Goal: Task Accomplishment & Management: Use online tool/utility

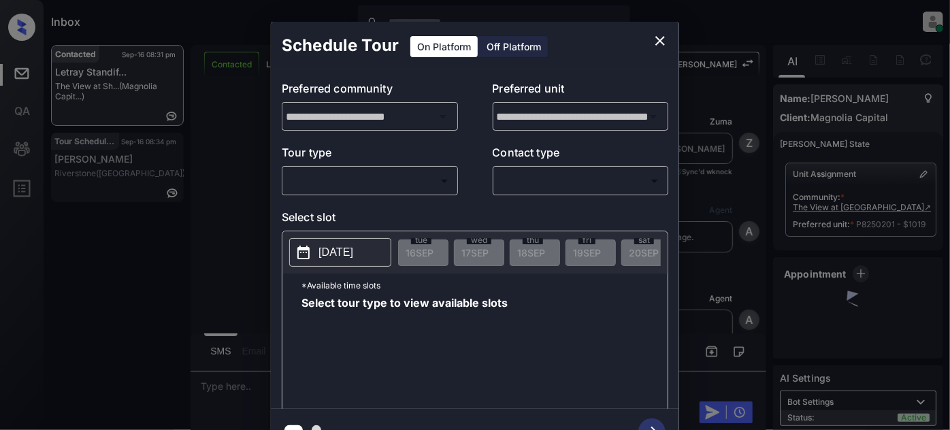
scroll to position [6288, 0]
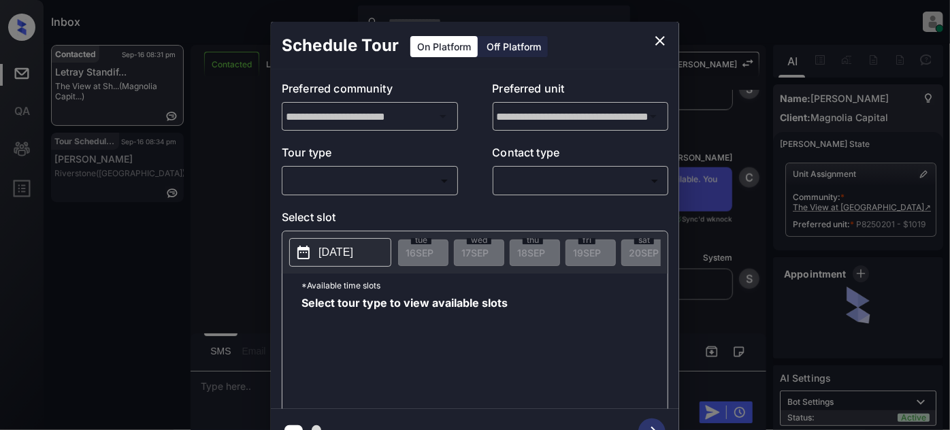
click at [387, 172] on body "Inbox Juan Carlos Manantan Online Set yourself offline Set yourself on break Pr…" at bounding box center [475, 215] width 950 height 430
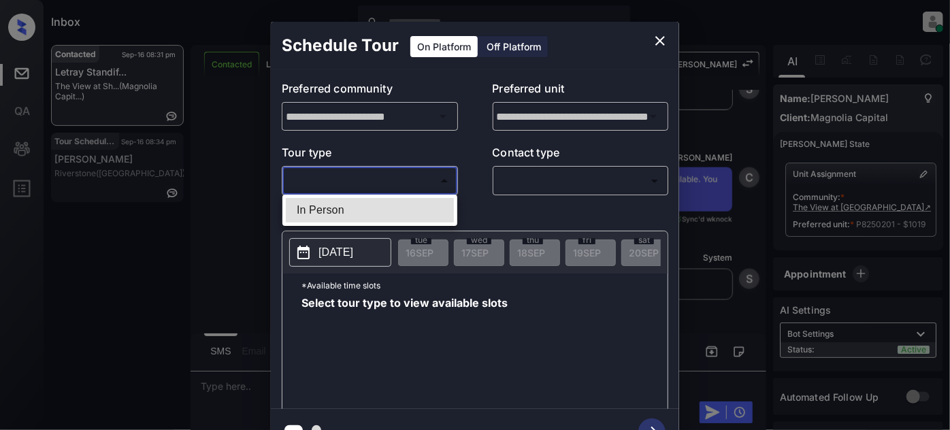
click at [374, 203] on li "In Person" at bounding box center [370, 210] width 168 height 25
type input "********"
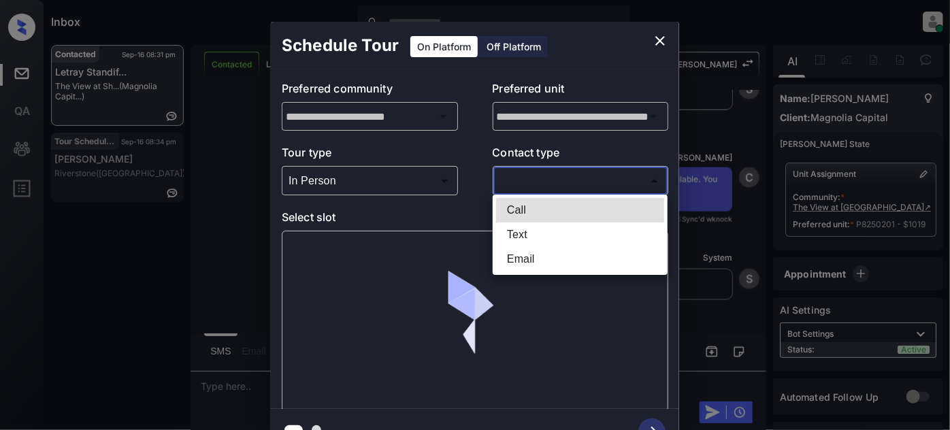
click at [556, 175] on body "Inbox Juan Carlos Manantan Online Set yourself offline Set yourself on break Pr…" at bounding box center [475, 215] width 950 height 430
click at [528, 229] on li "Text" at bounding box center [580, 235] width 168 height 25
type input "****"
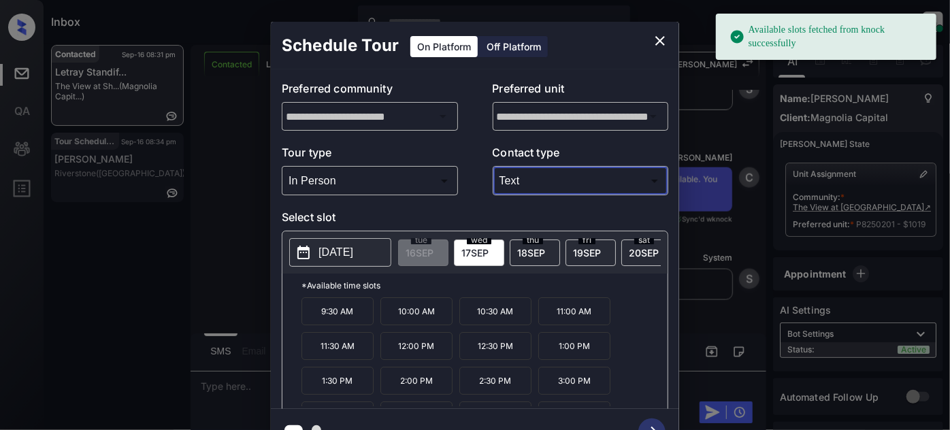
click at [327, 249] on p "[DATE]" at bounding box center [336, 252] width 35 height 16
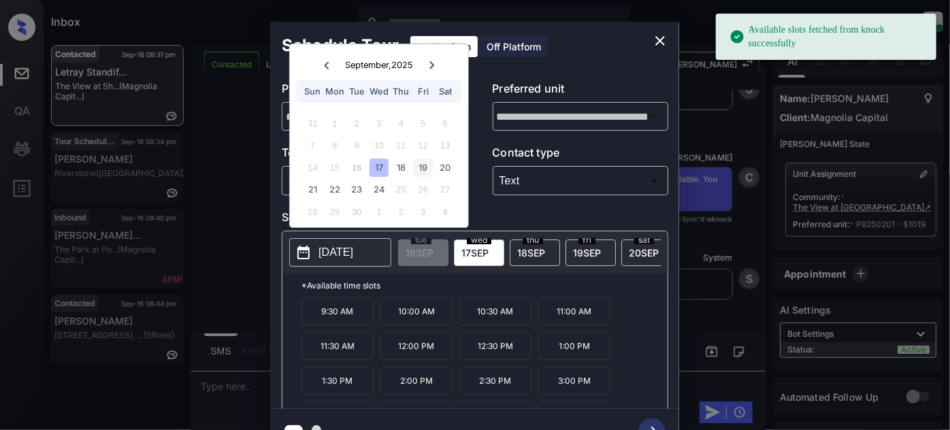
click at [424, 168] on div "19" at bounding box center [423, 168] width 18 height 18
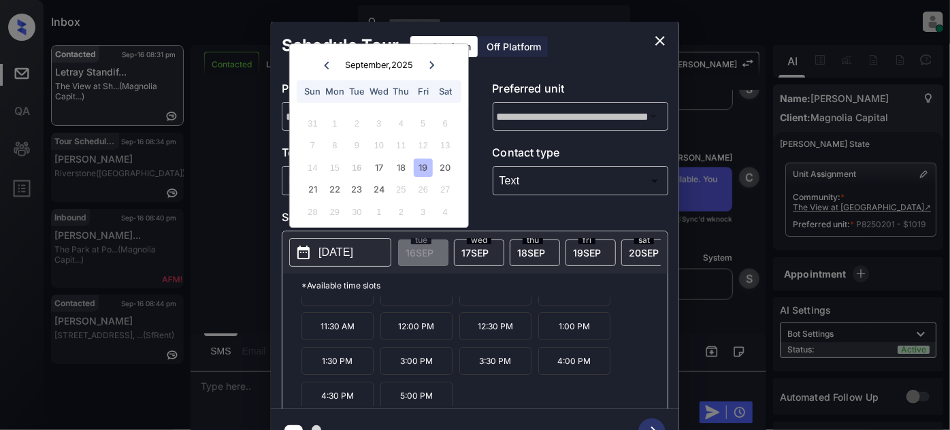
scroll to position [21, 0]
click at [661, 42] on icon "close" at bounding box center [661, 41] width 10 height 10
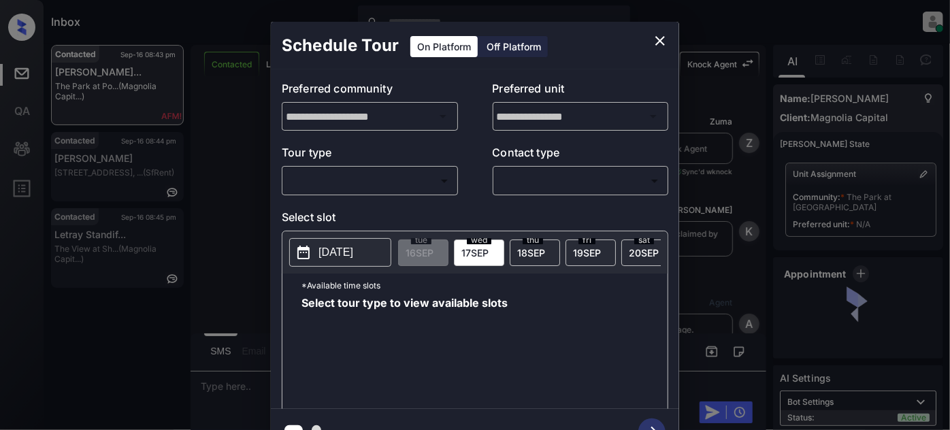
scroll to position [1196, 0]
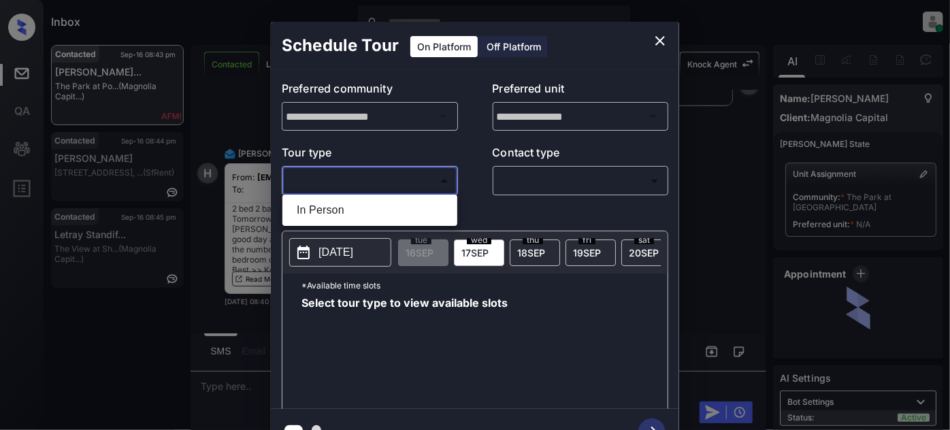
click at [361, 170] on body "Inbox Juan Carlos Manantan Online Set yourself offline Set yourself on break Pr…" at bounding box center [475, 215] width 950 height 430
click at [358, 198] on li "In Person" at bounding box center [370, 210] width 168 height 25
type input "********"
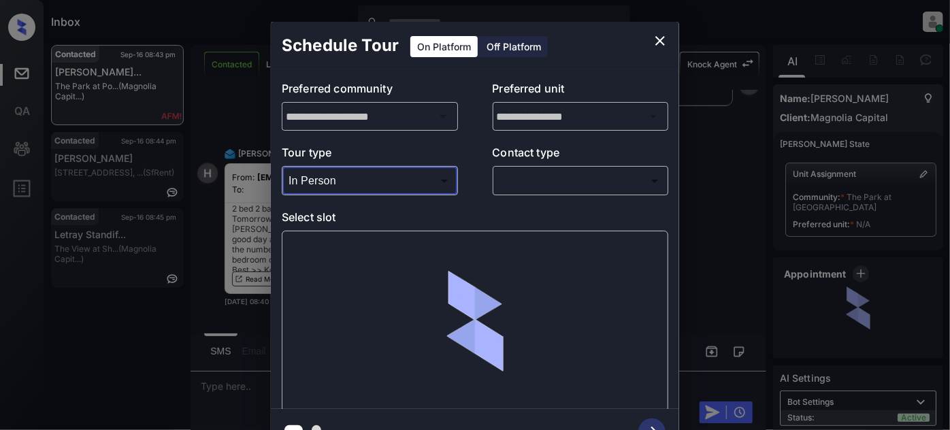
click at [543, 177] on body "Inbox Juan Carlos Manantan Online Set yourself offline Set yourself on break Pr…" at bounding box center [475, 215] width 950 height 430
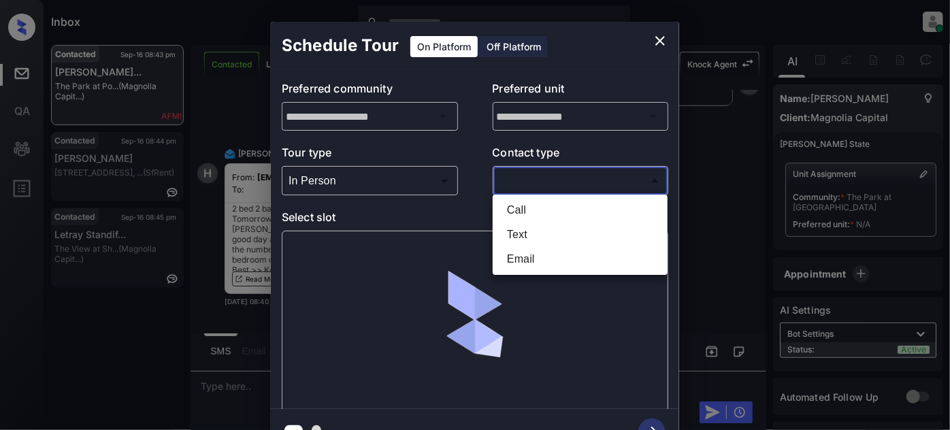
click at [521, 243] on li "Text" at bounding box center [580, 235] width 168 height 25
type input "****"
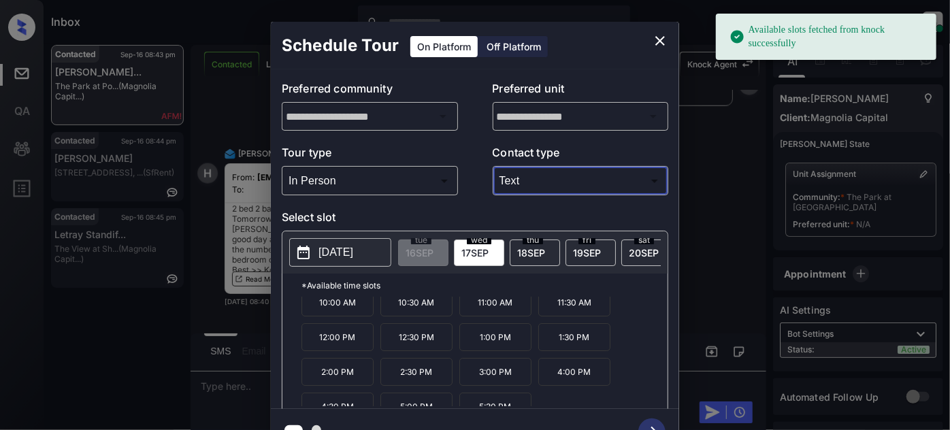
scroll to position [21, 0]
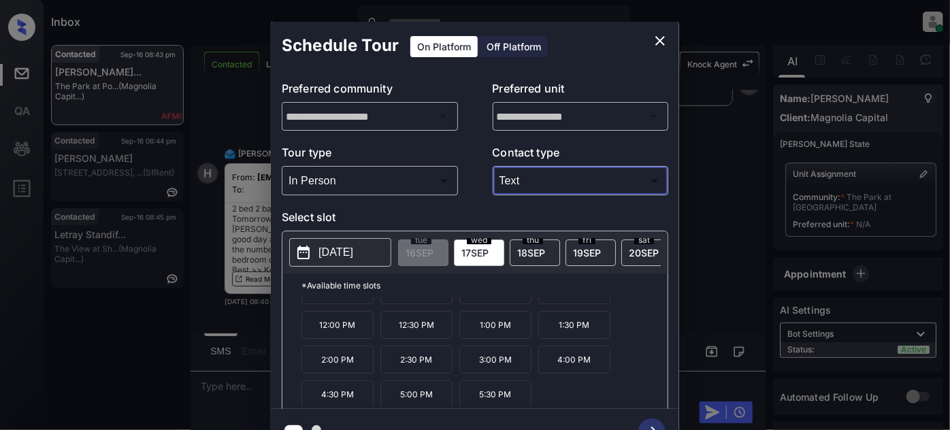
click at [656, 38] on icon "close" at bounding box center [660, 41] width 16 height 16
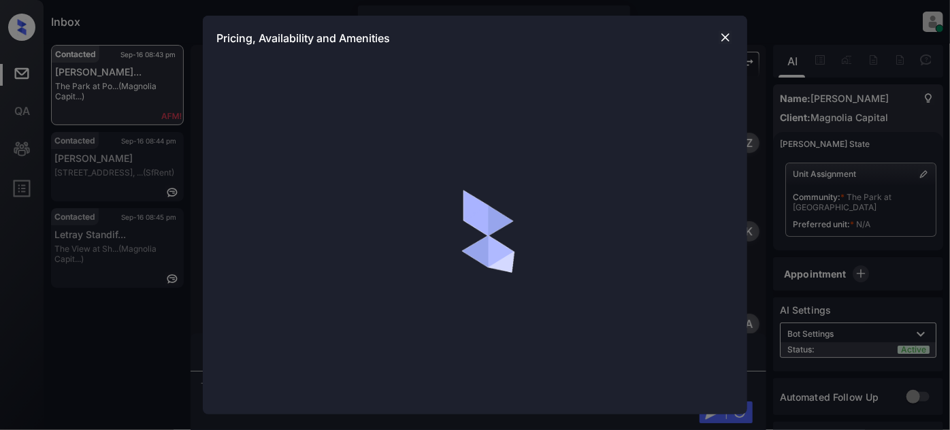
scroll to position [2062, 0]
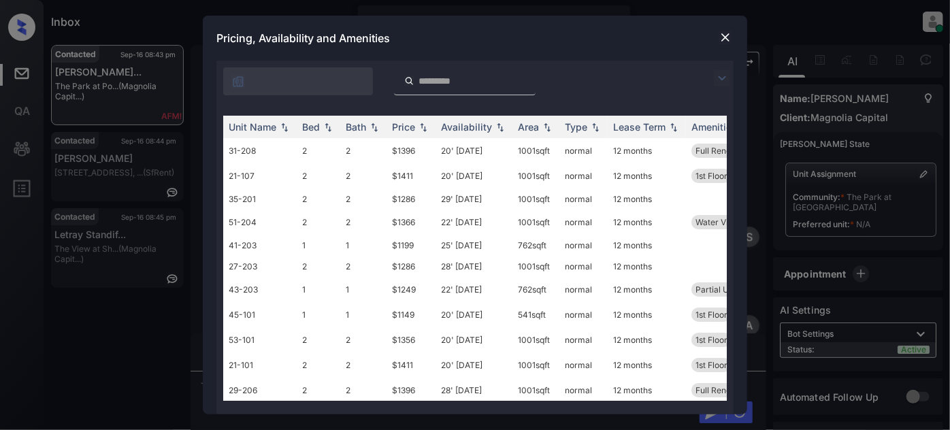
click at [719, 76] on img at bounding box center [722, 78] width 16 height 16
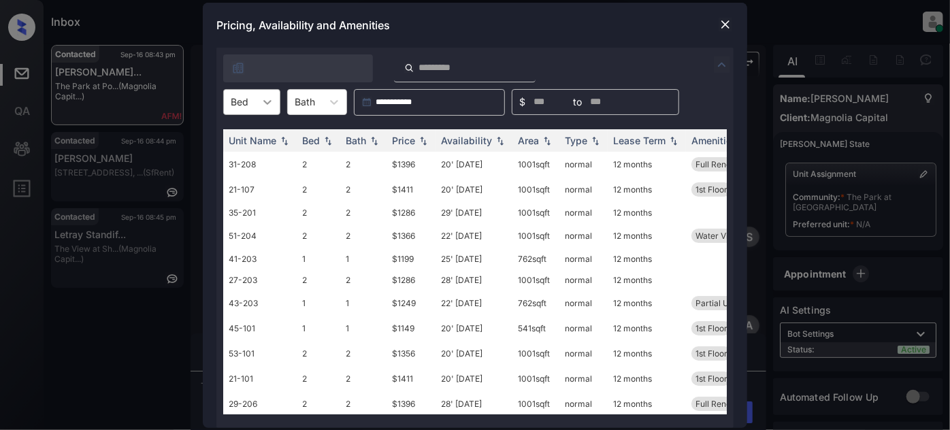
click at [259, 105] on div at bounding box center [267, 102] width 25 height 25
click at [250, 155] on div "2" at bounding box center [251, 160] width 57 height 25
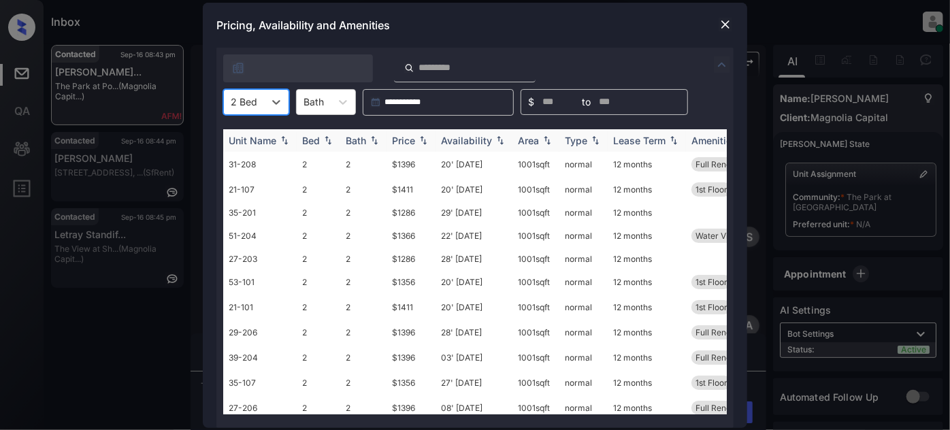
click at [417, 142] on img at bounding box center [424, 140] width 14 height 10
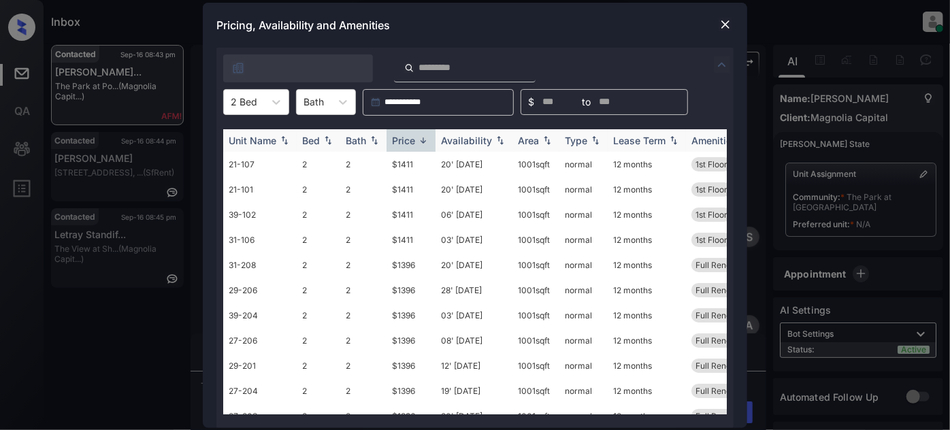
click at [417, 142] on img at bounding box center [424, 140] width 14 height 10
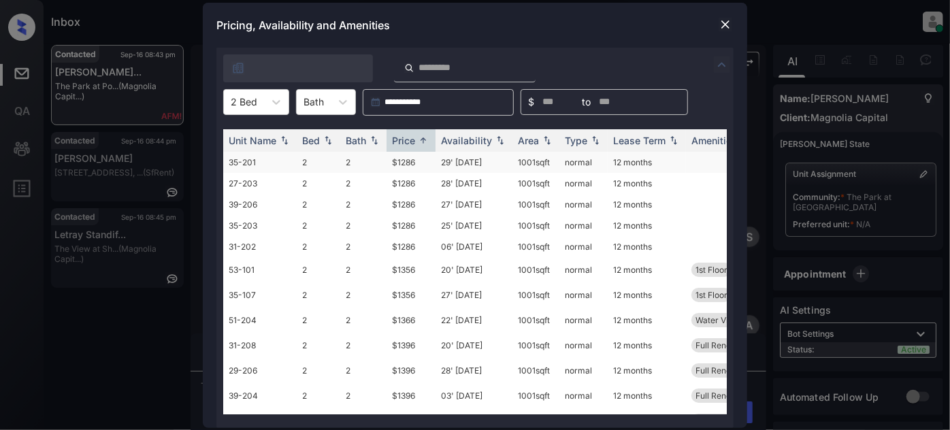
click at [453, 159] on td "29' Apr 25" at bounding box center [474, 162] width 77 height 21
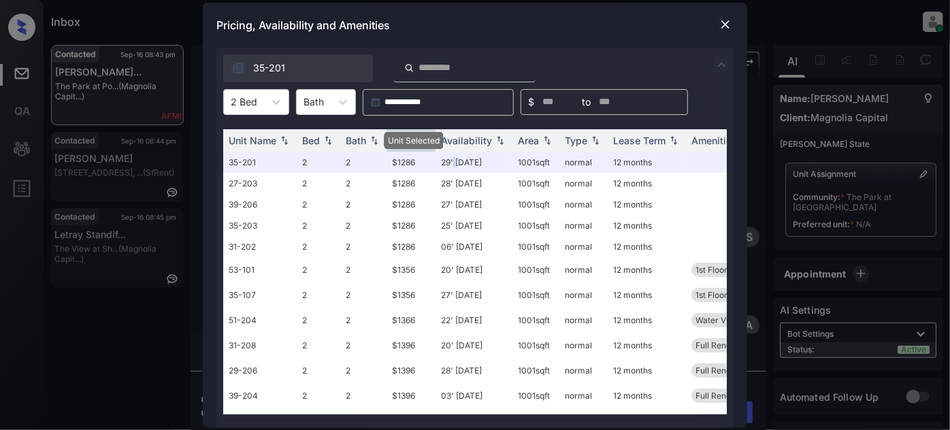
click at [729, 27] on img at bounding box center [726, 25] width 14 height 14
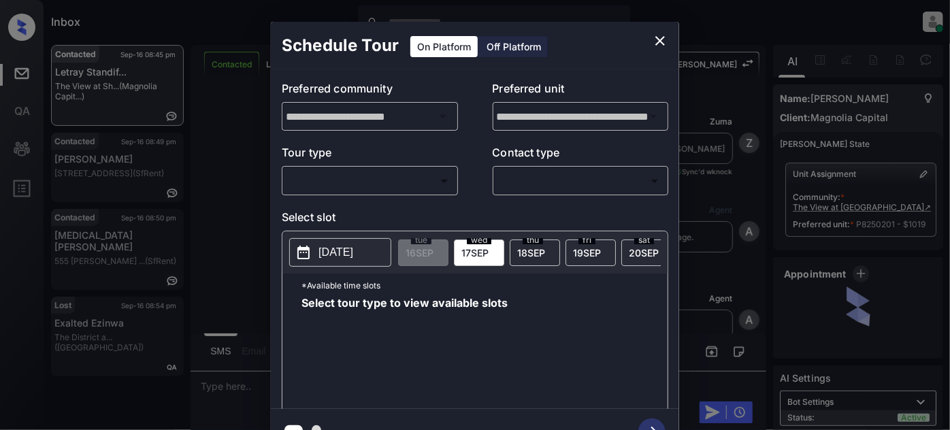
scroll to position [6899, 0]
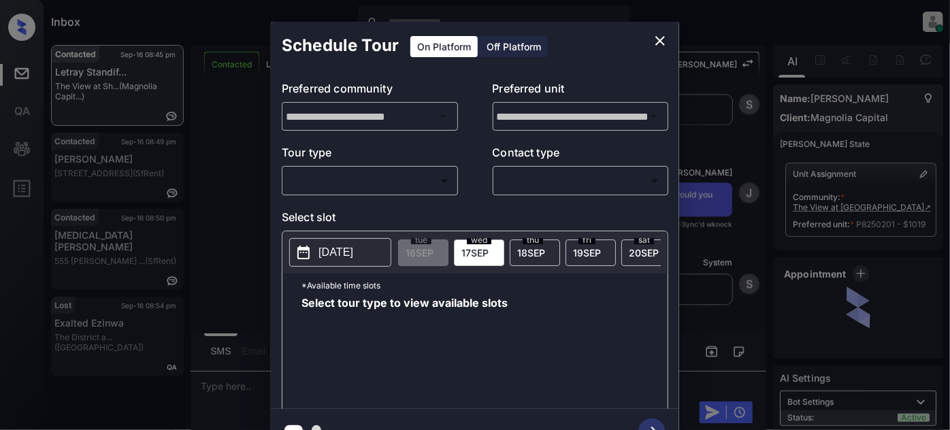
click at [410, 187] on body "Inbox [PERSON_NAME] Online Set yourself offline Set yourself on break Profile S…" at bounding box center [475, 215] width 950 height 430
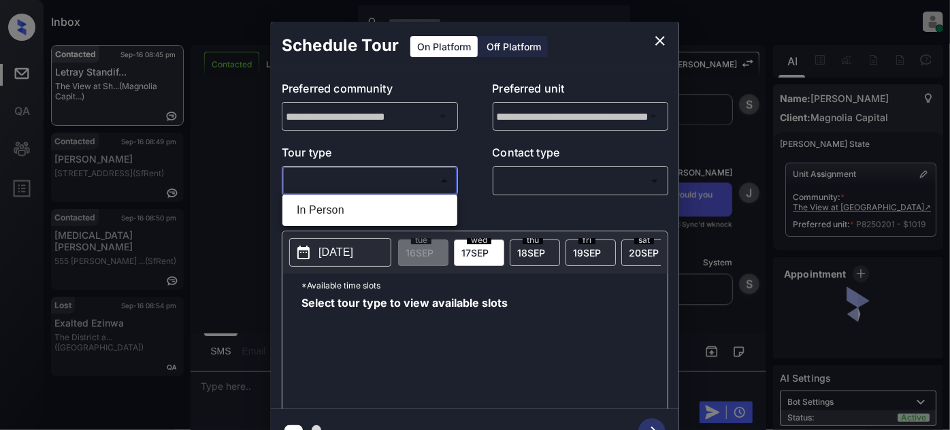
click at [332, 215] on li "In Person" at bounding box center [370, 210] width 168 height 25
type input "********"
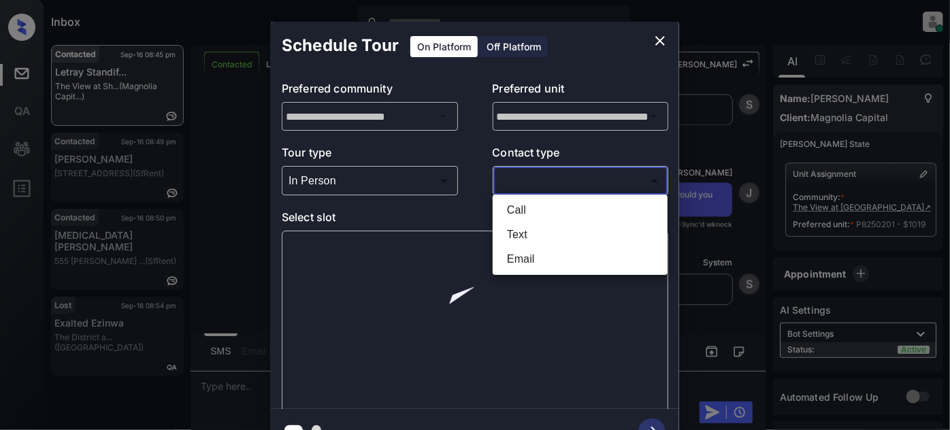
click at [542, 184] on body "Inbox [PERSON_NAME] Online Set yourself offline Set yourself on break Profile S…" at bounding box center [475, 215] width 950 height 430
click at [524, 238] on li "Text" at bounding box center [580, 235] width 168 height 25
type input "****"
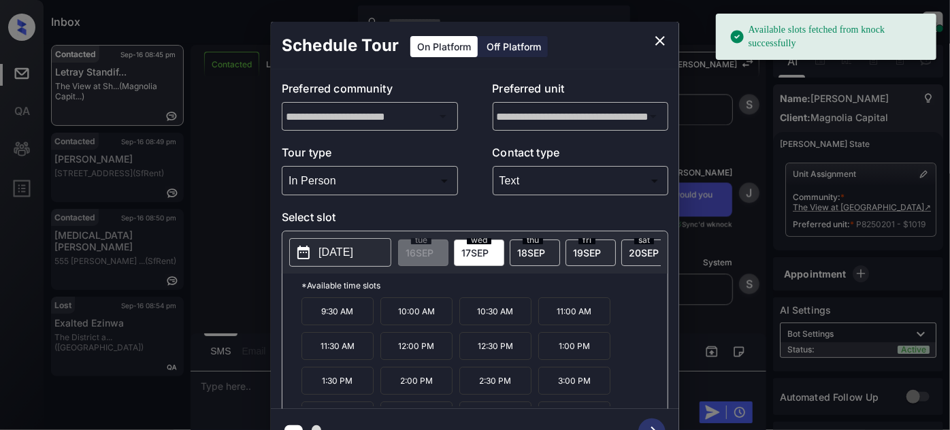
click at [328, 256] on p "[DATE]" at bounding box center [336, 252] width 35 height 16
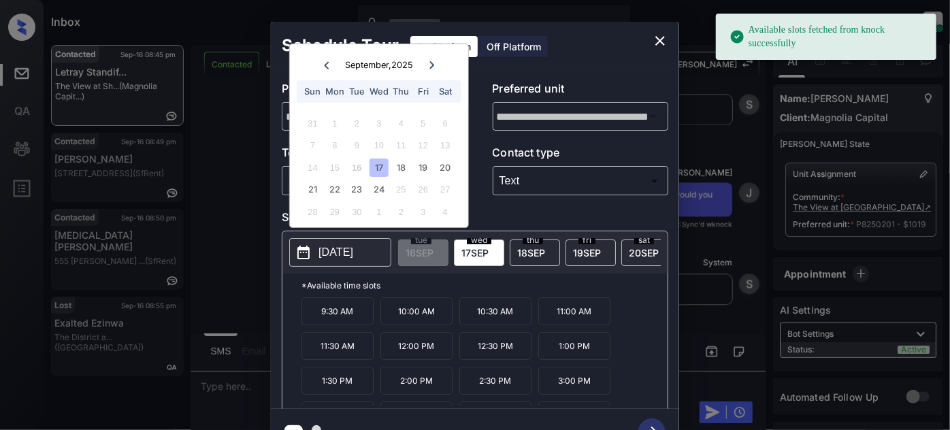
click at [636, 339] on div "9:30 AM 10:00 AM 10:30 AM 11:00 AM 11:30 AM 12:00 PM 12:30 PM 1:00 PM 1:30 PM 2…" at bounding box center [485, 351] width 366 height 109
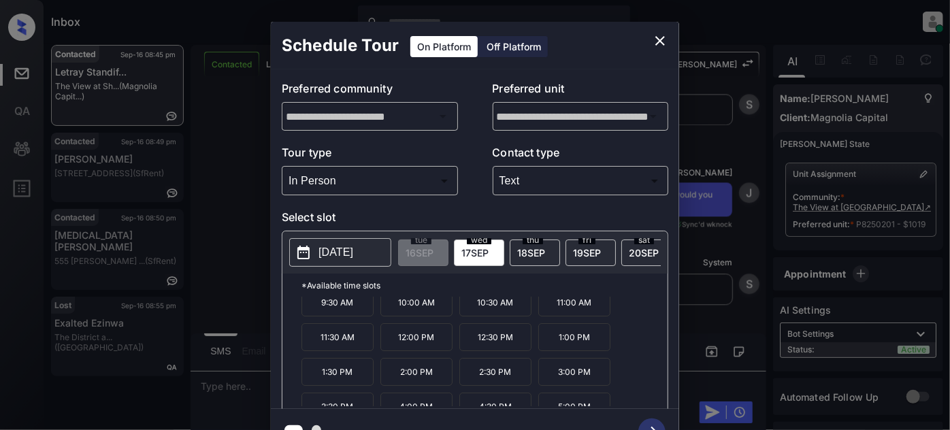
scroll to position [21, 0]
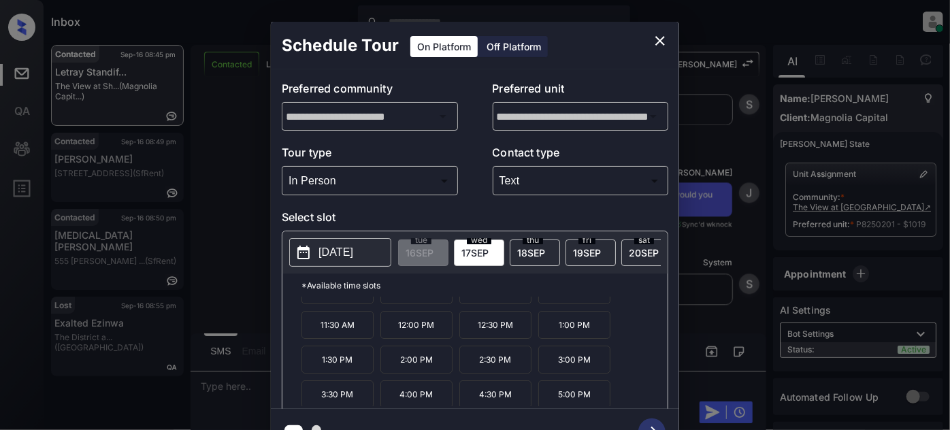
click at [595, 400] on p "5:00 PM" at bounding box center [574, 395] width 72 height 28
click at [655, 422] on icon "button" at bounding box center [652, 432] width 27 height 27
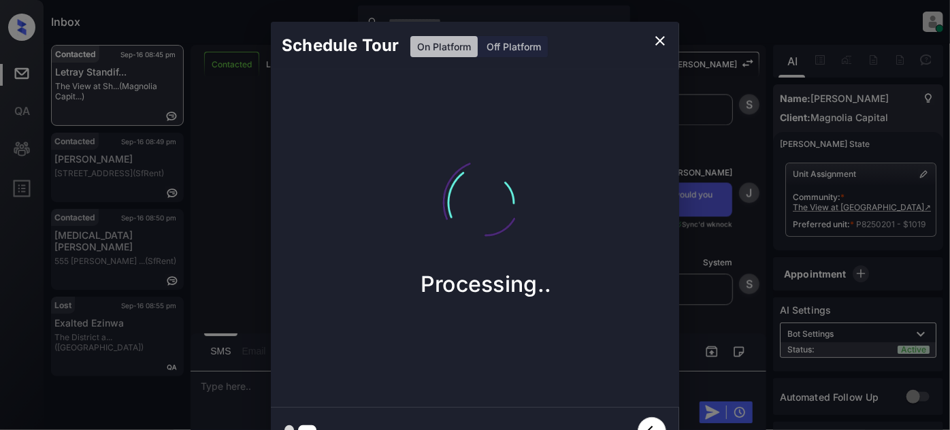
click at [720, 101] on div "Schedule Tour On Platform Off Platform Processing.." at bounding box center [475, 238] width 950 height 477
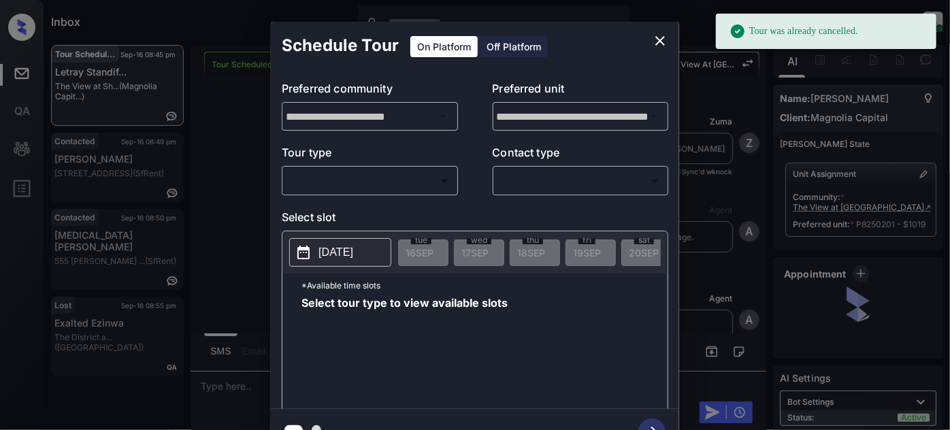
scroll to position [6995, 0]
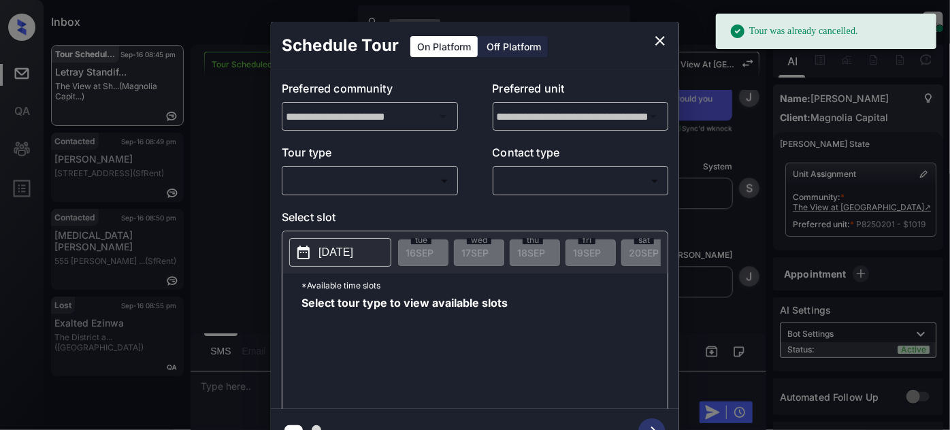
click at [412, 186] on body "Tour was already cancelled. Inbox [PERSON_NAME] Online Set yourself offline Set…" at bounding box center [475, 215] width 950 height 430
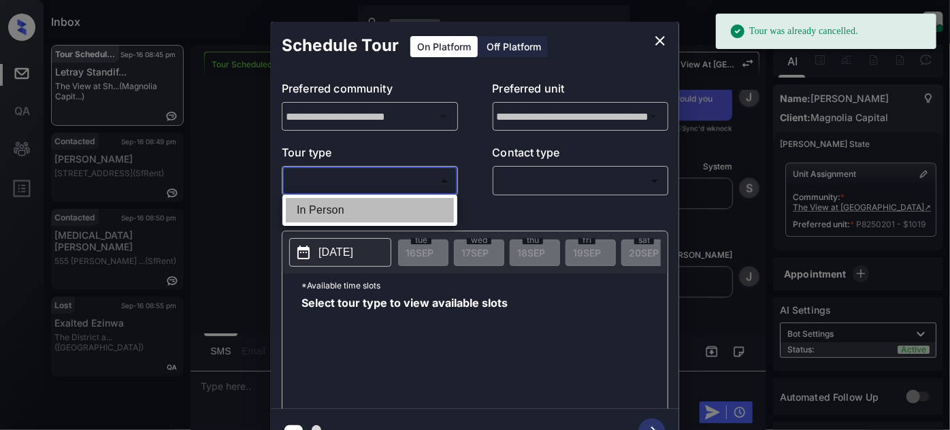
click at [341, 211] on li "In Person" at bounding box center [370, 210] width 168 height 25
type input "********"
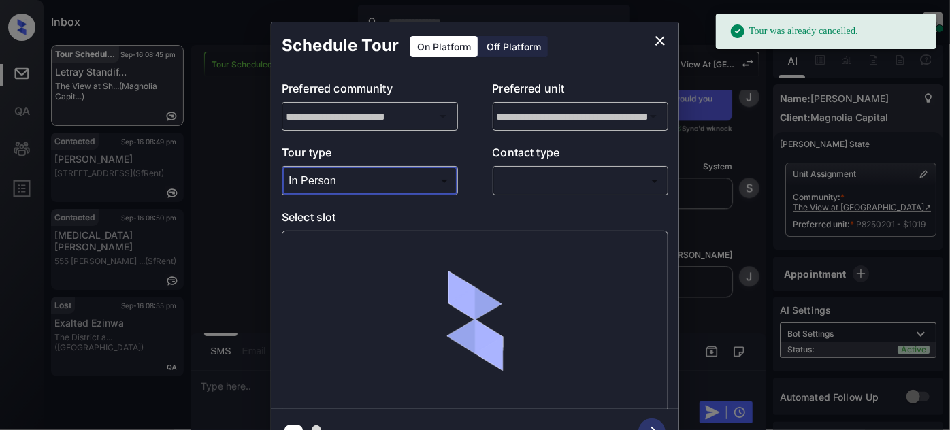
click at [557, 178] on body "Tour was already cancelled. Inbox [PERSON_NAME] Online Set yourself offline Set…" at bounding box center [475, 215] width 950 height 430
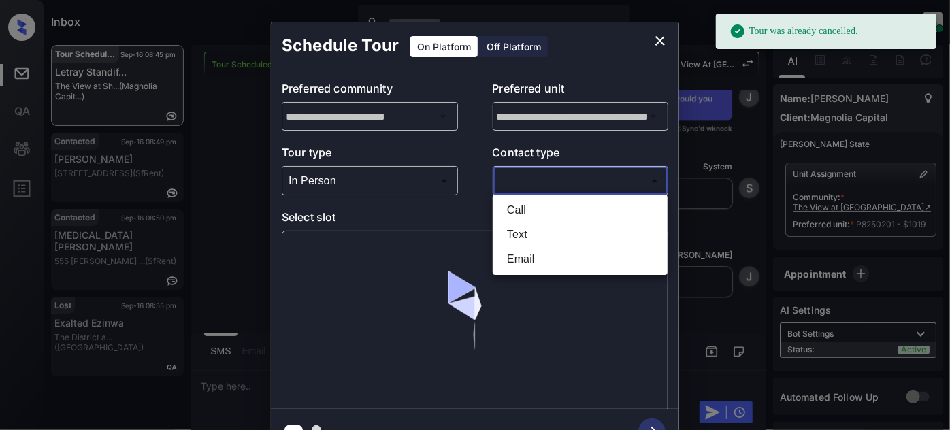
click at [527, 230] on li "Text" at bounding box center [580, 235] width 168 height 25
type input "****"
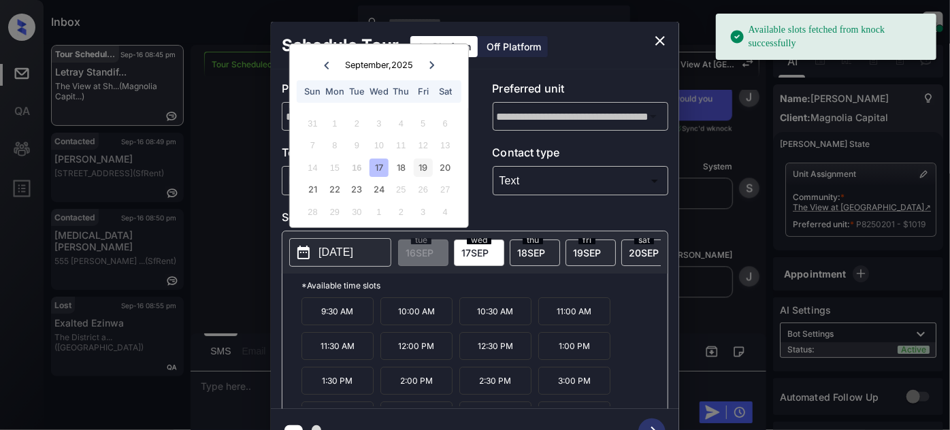
click at [423, 168] on div "19" at bounding box center [423, 168] width 18 height 18
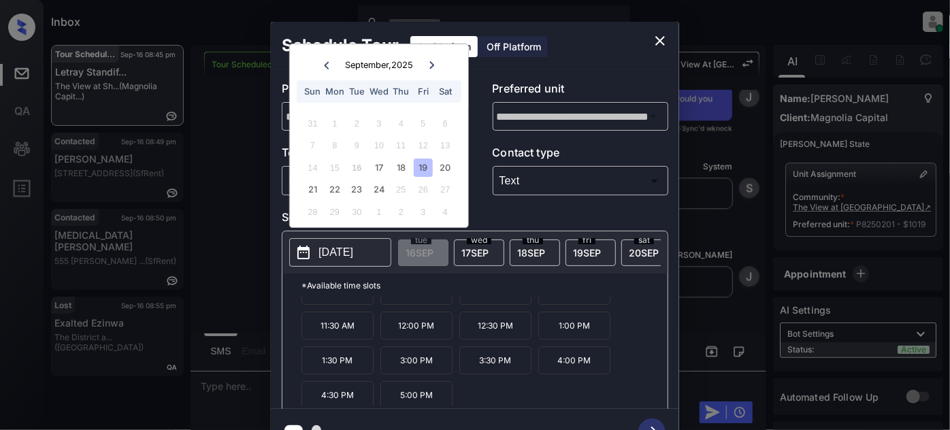
scroll to position [21, 0]
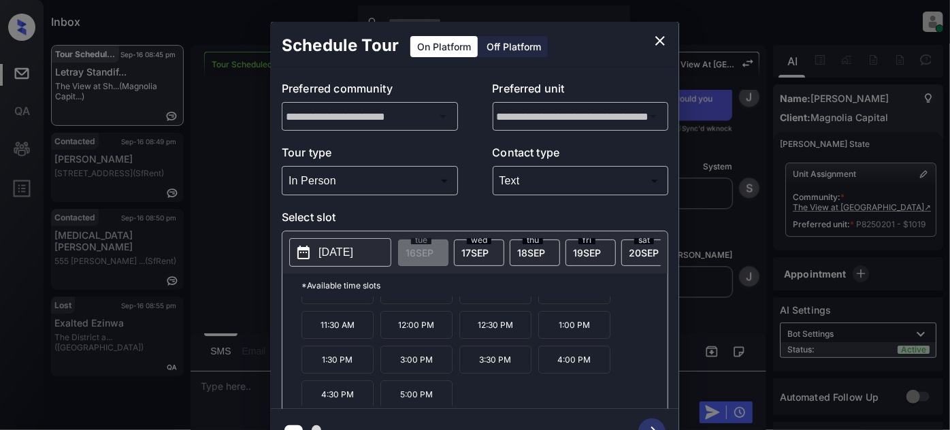
click at [408, 389] on p "5:00 PM" at bounding box center [417, 395] width 72 height 28
click at [657, 419] on icon "button" at bounding box center [652, 432] width 27 height 27
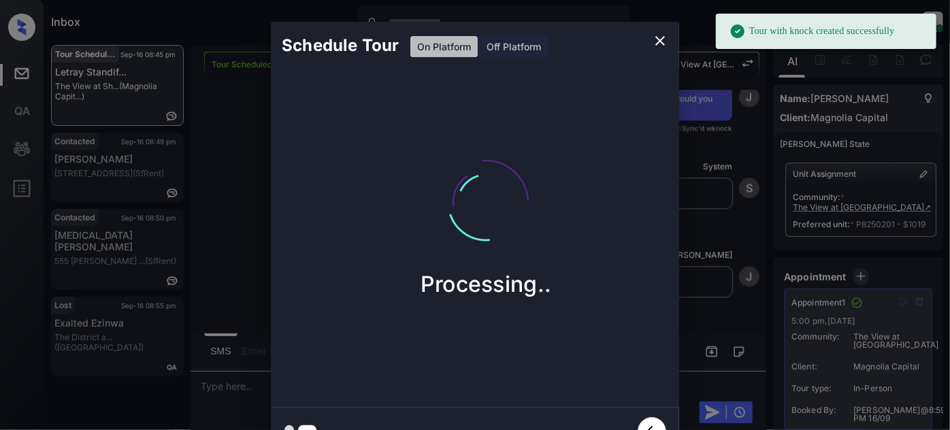
click at [654, 36] on icon "close" at bounding box center [660, 41] width 16 height 16
